Goal: Find specific page/section: Find specific page/section

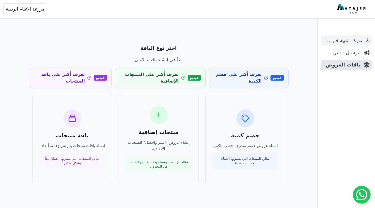
click at [339, 42] on span "ندرة - تنبية قارب علي النفاذ" at bounding box center [342, 41] width 39 height 8
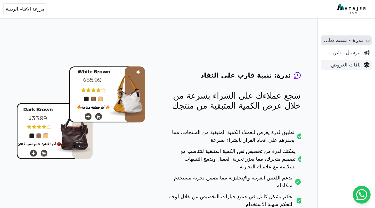
click at [350, 63] on span "باقات العروض" at bounding box center [341, 65] width 37 height 8
